Goal: Information Seeking & Learning: Find specific fact

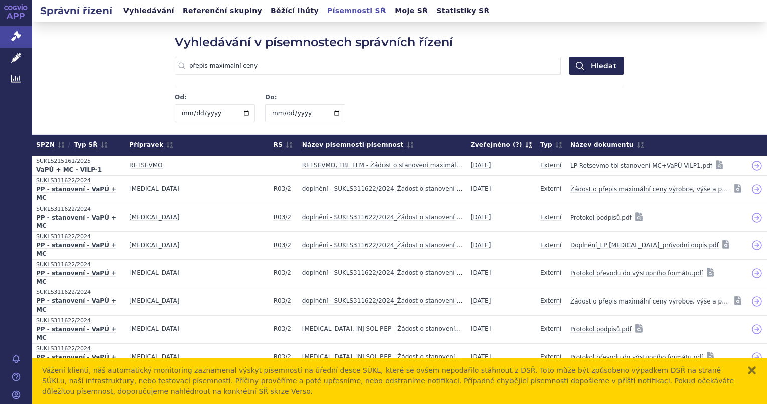
click at [129, 14] on link "Vyhledávání" at bounding box center [148, 11] width 57 height 14
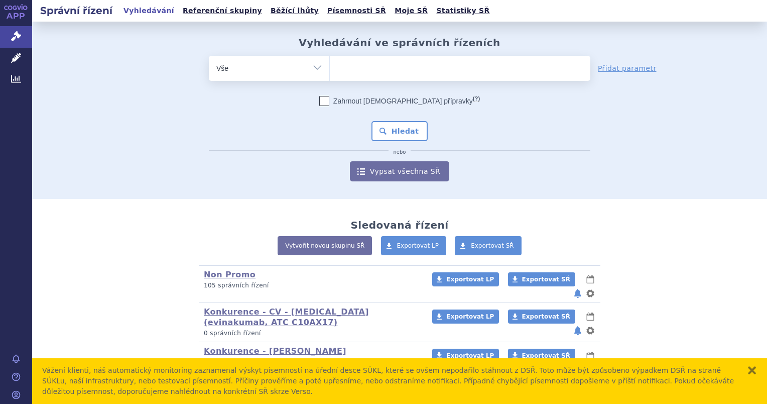
click at [347, 67] on ul at bounding box center [460, 66] width 261 height 21
click at [330, 67] on select at bounding box center [329, 67] width 1 height 25
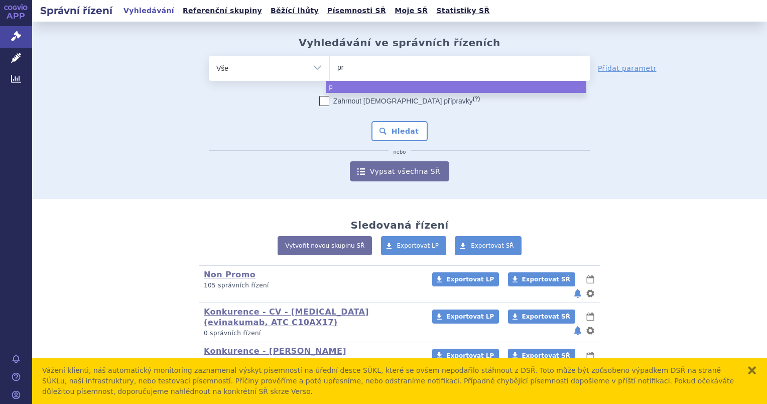
type input "pra"
type input "pral"
type input "pralue"
type input "praluent"
select select "praluent"
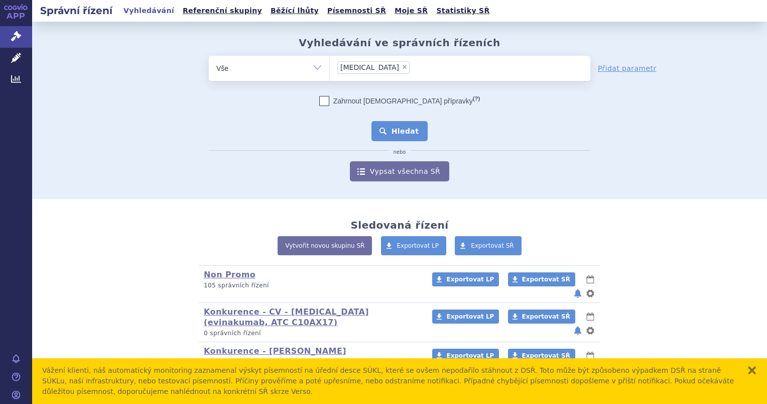
click at [400, 132] on button "Hledat" at bounding box center [400, 131] width 57 height 20
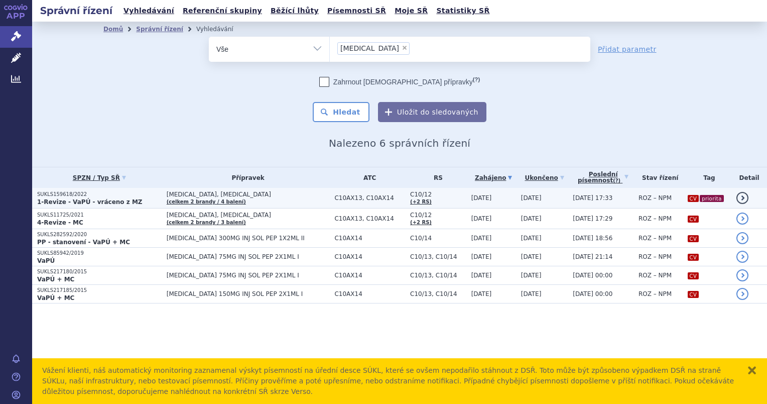
click at [77, 200] on strong "1-Revize - VaPÚ - vráceno z MZ" at bounding box center [89, 201] width 105 height 7
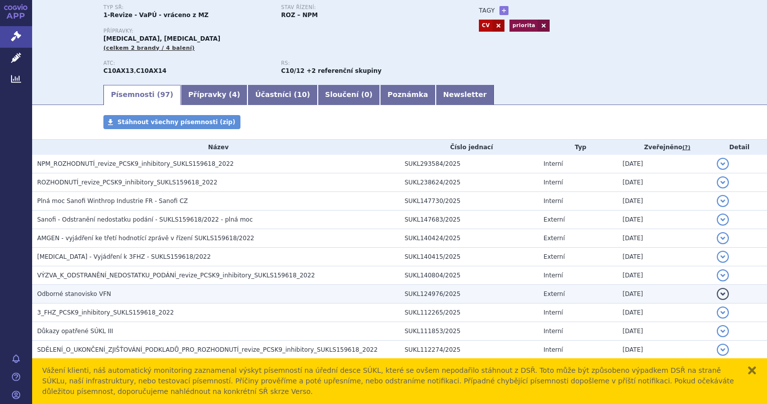
scroll to position [151, 0]
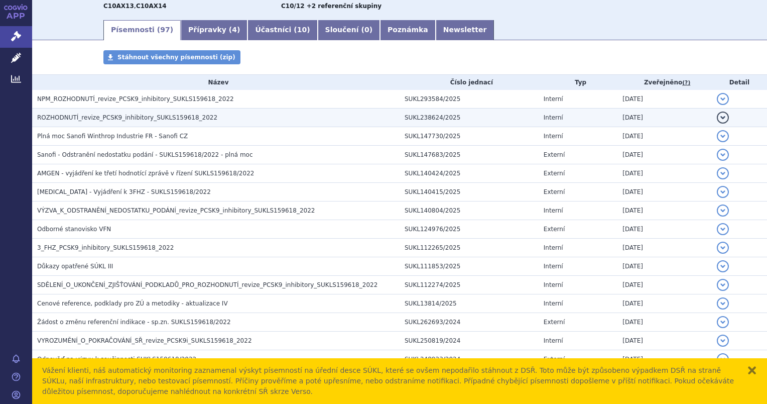
click at [60, 121] on span "ROZHODNUTÍ_revize_PCSK9_inhibitory_SUKLS159618_2022" at bounding box center [127, 117] width 180 height 7
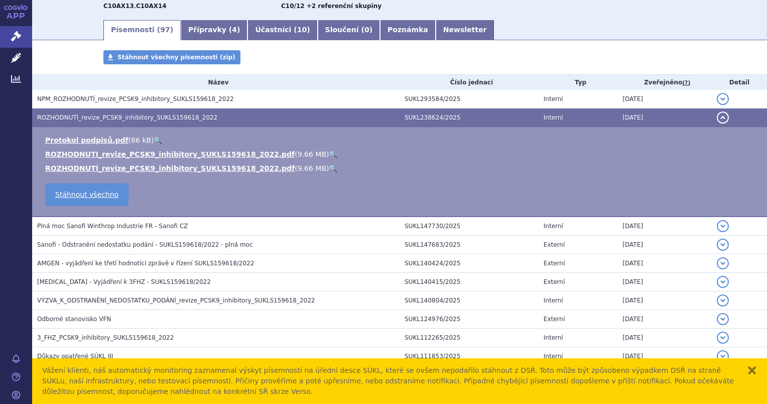
click at [329, 156] on link "🔍" at bounding box center [333, 154] width 9 height 8
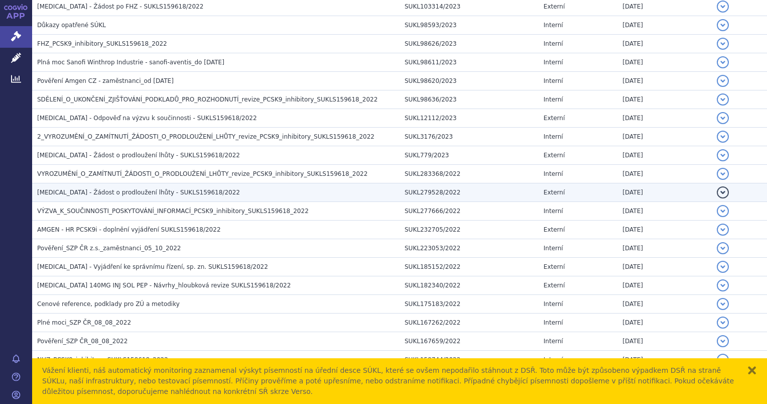
scroll to position [1780, 0]
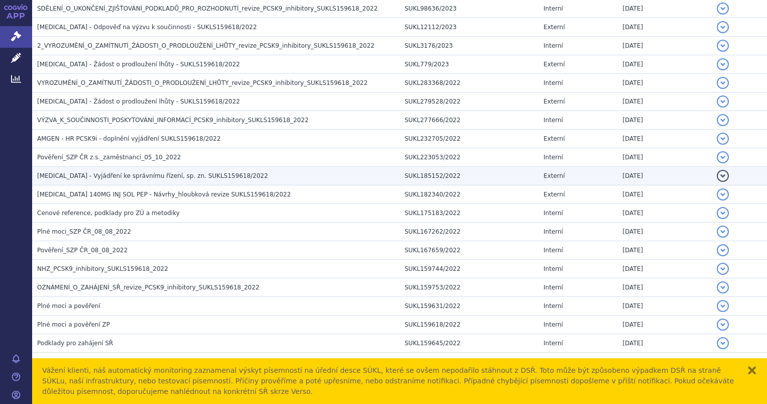
click at [78, 172] on span "Praluent - Vyjádření ke správnímu řízení, sp. zn. SUKLS159618/2022" at bounding box center [152, 175] width 231 height 7
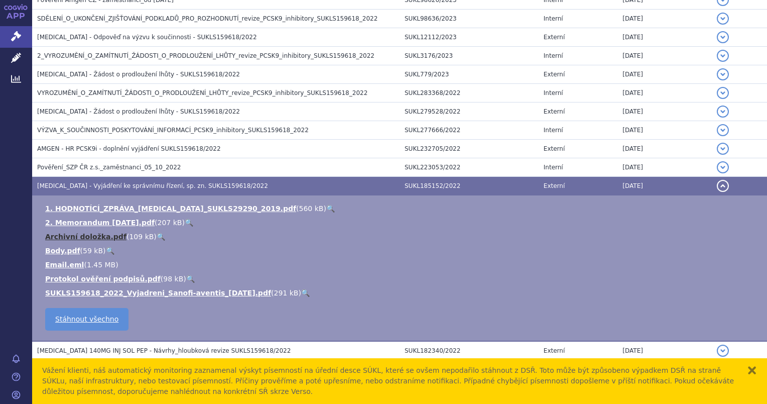
scroll to position [1635, 0]
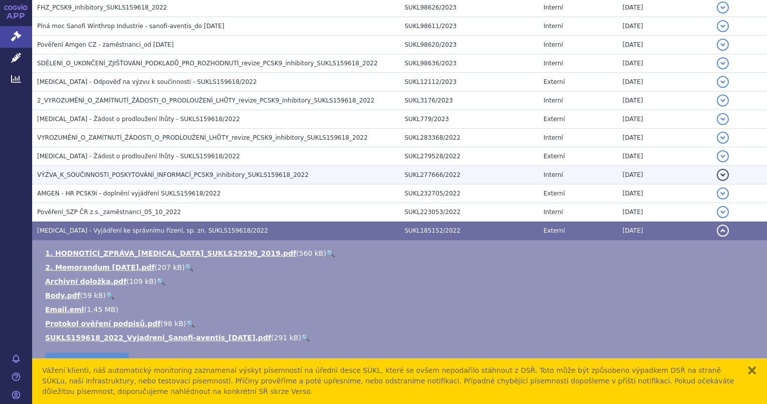
click at [68, 171] on span "VÝZVA_K_SOUČINNOSTI_POSKYTOVÁNÍ_INFORMACÍ_PCSK9_inhibitory_SUKLS159618_2022" at bounding box center [173, 174] width 272 height 7
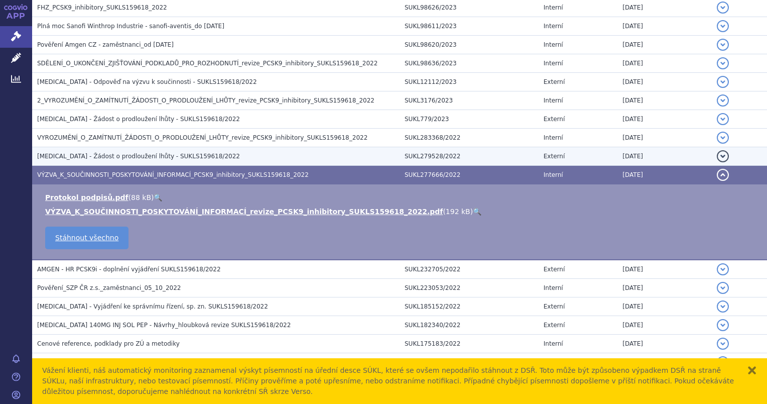
click at [66, 154] on td "Praluent - Žádost o prodloužení lhůty - SUKLS159618/2022" at bounding box center [216, 156] width 368 height 19
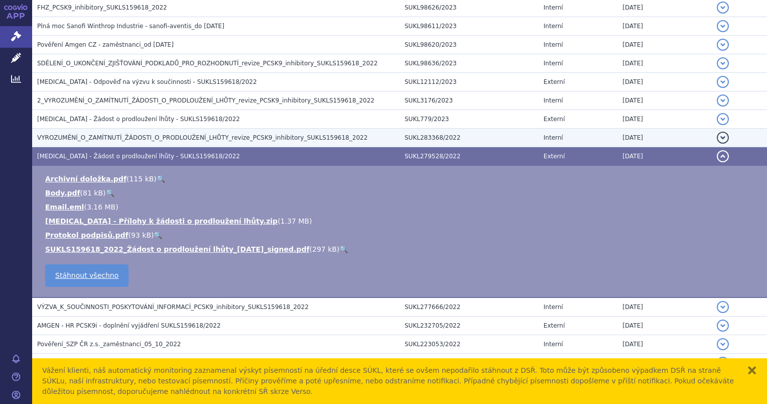
click at [64, 134] on span "VYROZUMĚNÍ_O_ZAMÍTNUTÍ_ŽÁDOSTI_O_PRODLOUŽENÍ_LHŮTY_revize_PCSK9_inhibitory_SUKL…" at bounding box center [202, 137] width 330 height 7
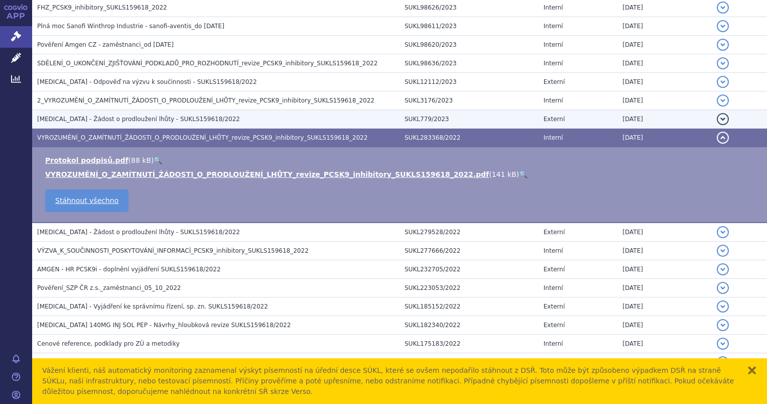
click at [67, 115] on span "Praluent - Žádost o prodloužení lhůty - SUKLS159618/2022" at bounding box center [138, 118] width 203 height 7
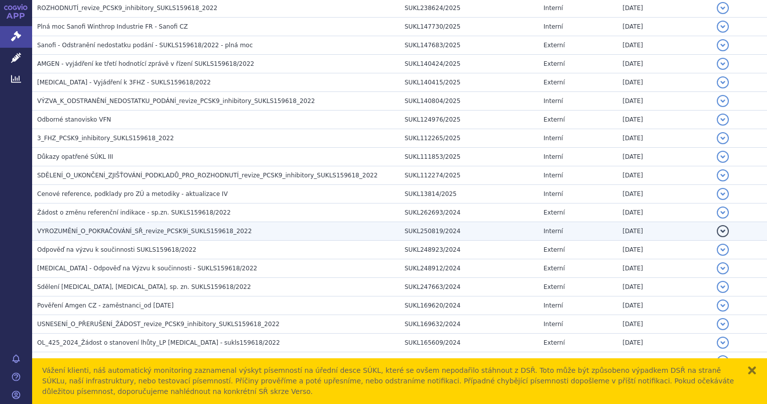
scroll to position [280, 0]
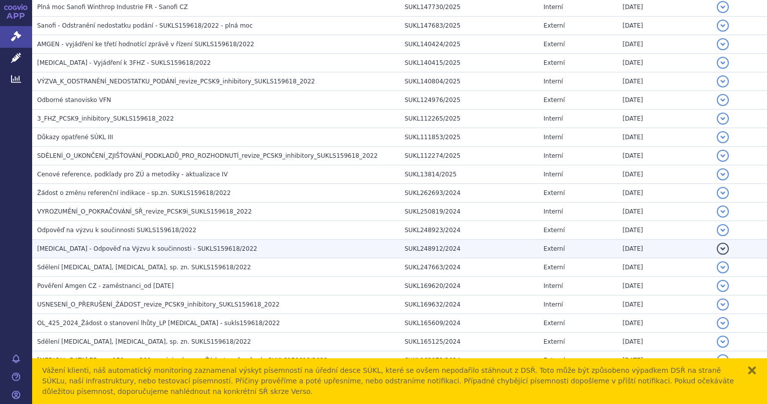
click at [81, 249] on span "Praluent - Odpověď na Výzvu k součinnosti - SUKLS159618/2022" at bounding box center [147, 248] width 220 height 7
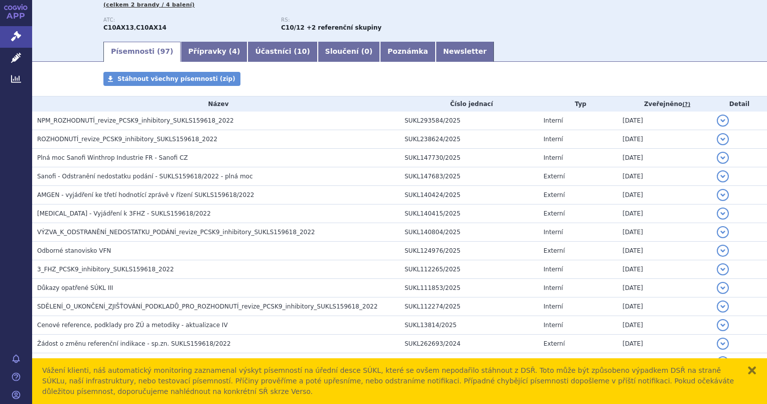
scroll to position [0, 0]
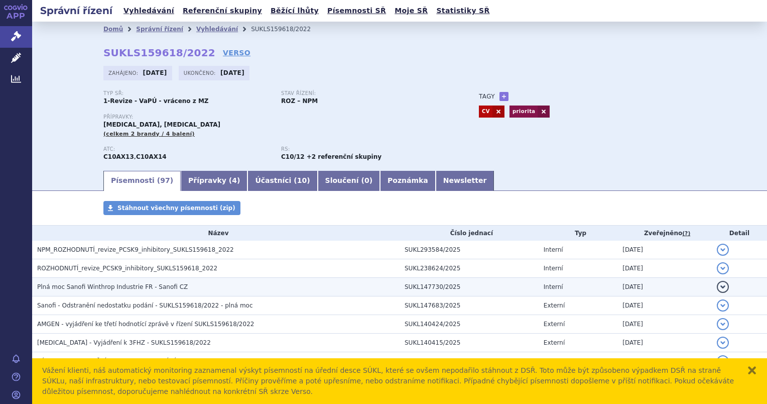
click at [71, 290] on span "Plná moc Sanofi Winthrop Industrie FR - Sanofi CZ" at bounding box center [112, 286] width 151 height 7
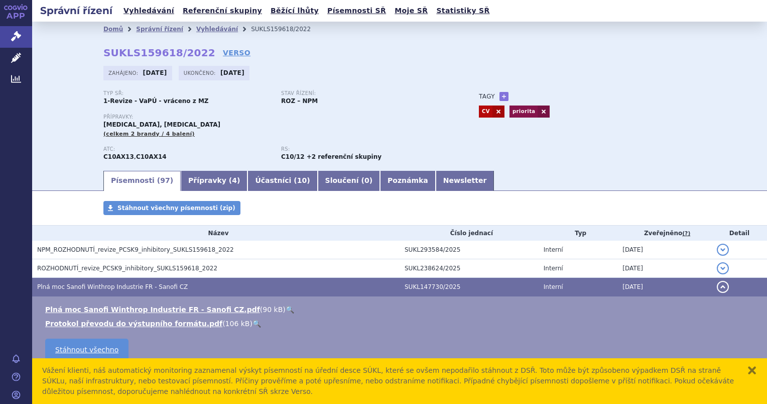
click at [286, 311] on link "🔍" at bounding box center [290, 309] width 9 height 8
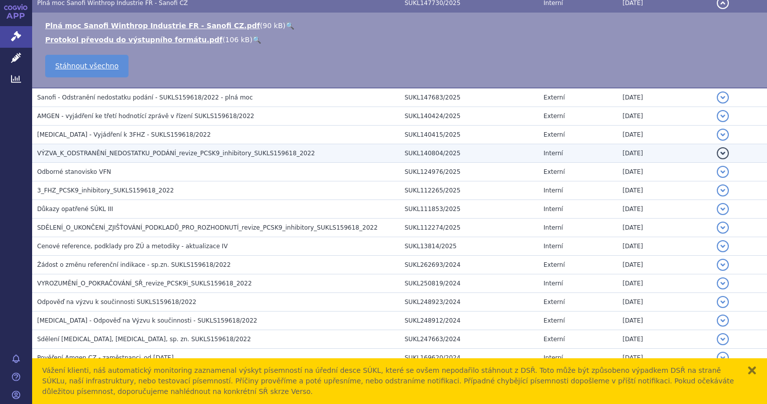
scroll to position [301, 0]
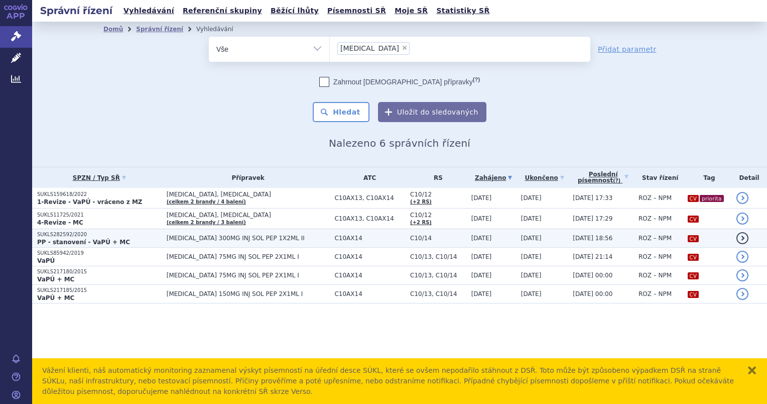
click at [70, 235] on p "SUKLS282592/2020" at bounding box center [99, 234] width 125 height 7
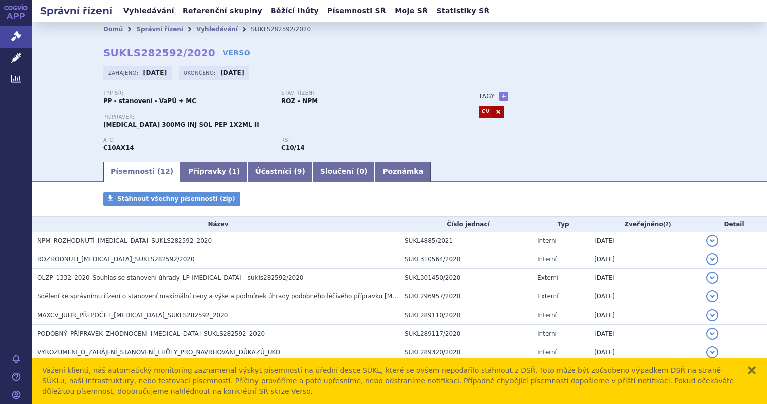
scroll to position [110, 0]
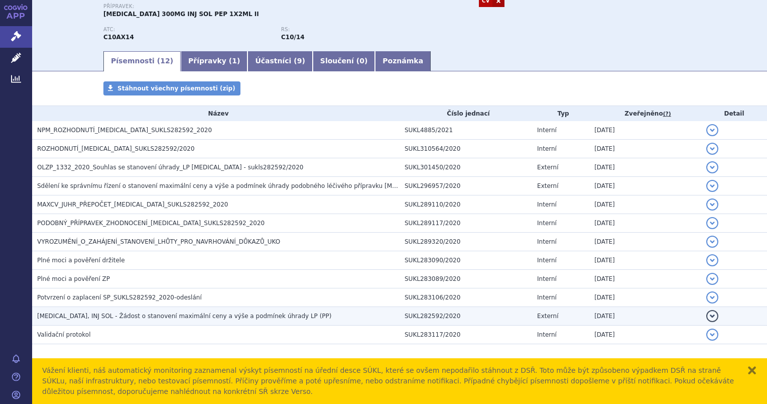
click at [67, 315] on span "[MEDICAL_DATA], INJ SOL - Žádost o stanovení maximální ceny a výše a podmínek ú…" at bounding box center [184, 315] width 294 height 7
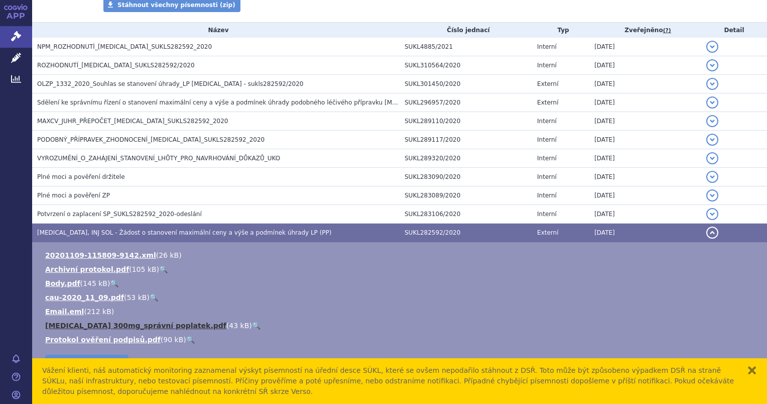
scroll to position [256, 0]
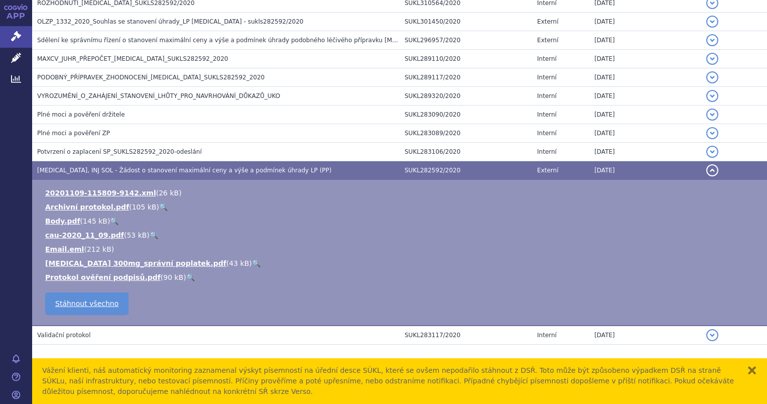
click at [150, 235] on link "🔍" at bounding box center [154, 235] width 9 height 8
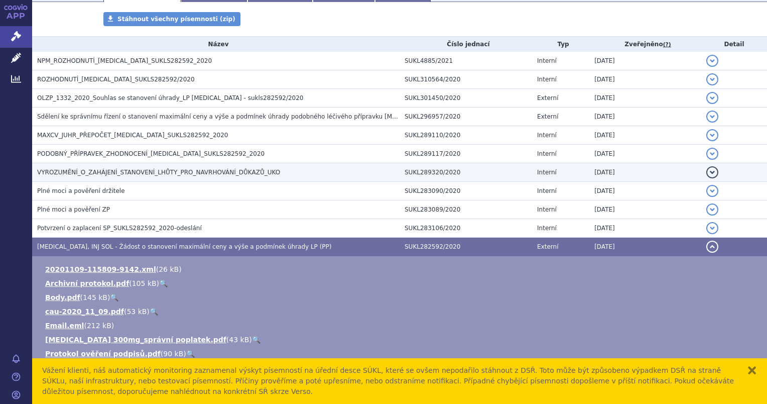
scroll to position [0, 0]
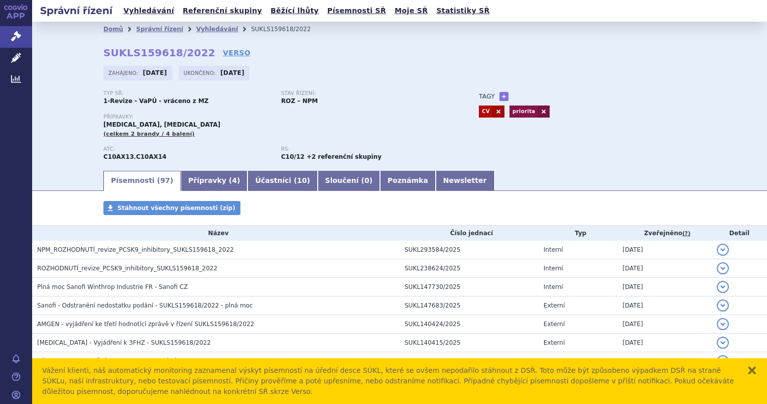
scroll to position [201, 0]
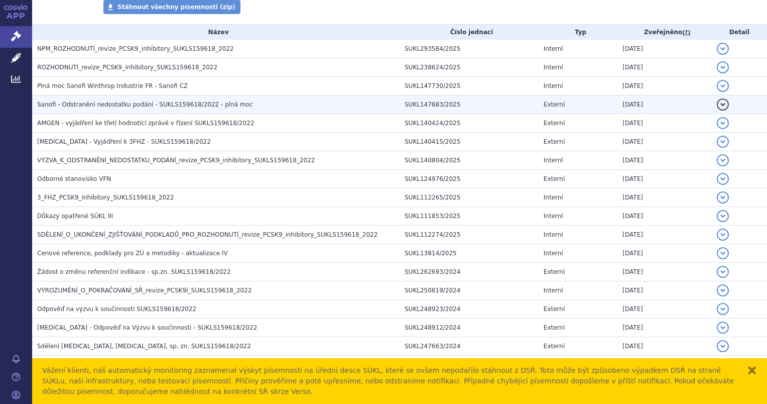
click at [58, 108] on span "Sanofi - Odstranění nedostatku podání - SUKLS159618/2022 - plná moc" at bounding box center [145, 104] width 216 height 7
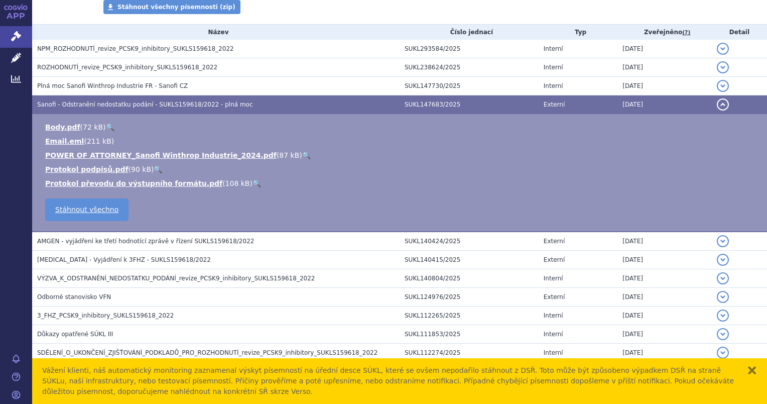
click at [106, 129] on link "🔍" at bounding box center [110, 127] width 9 height 8
